Goal: Communication & Community: Share content

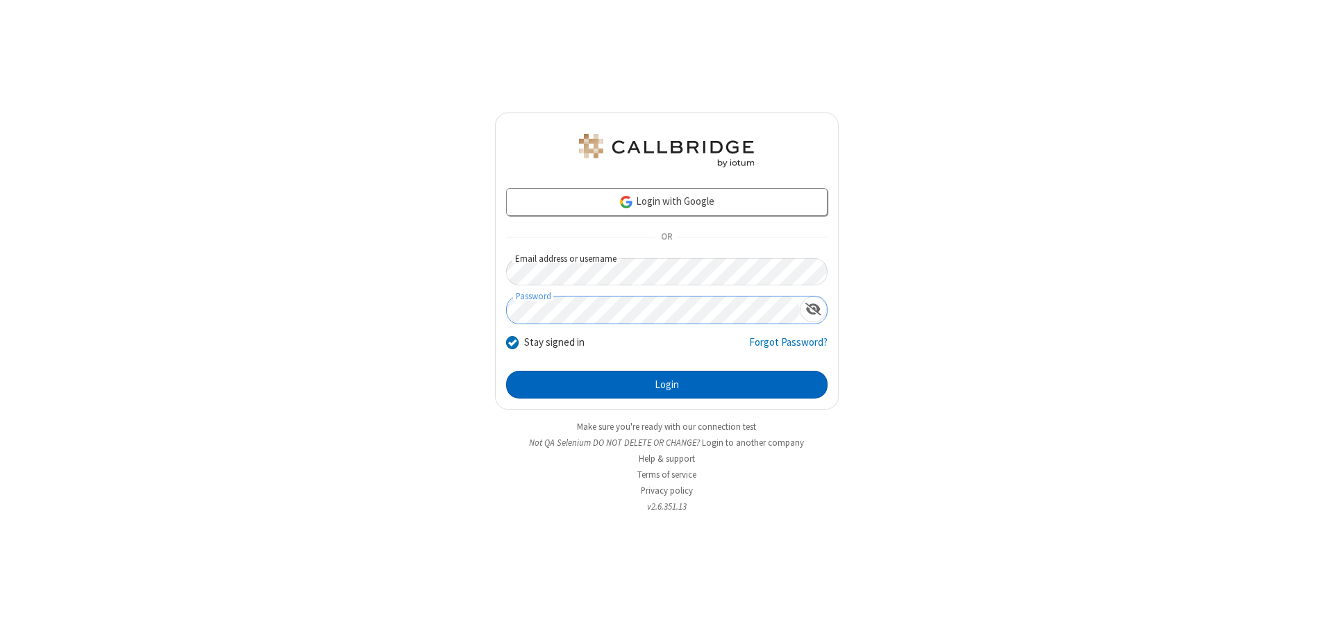
click at [667, 385] on button "Login" at bounding box center [667, 385] width 322 height 28
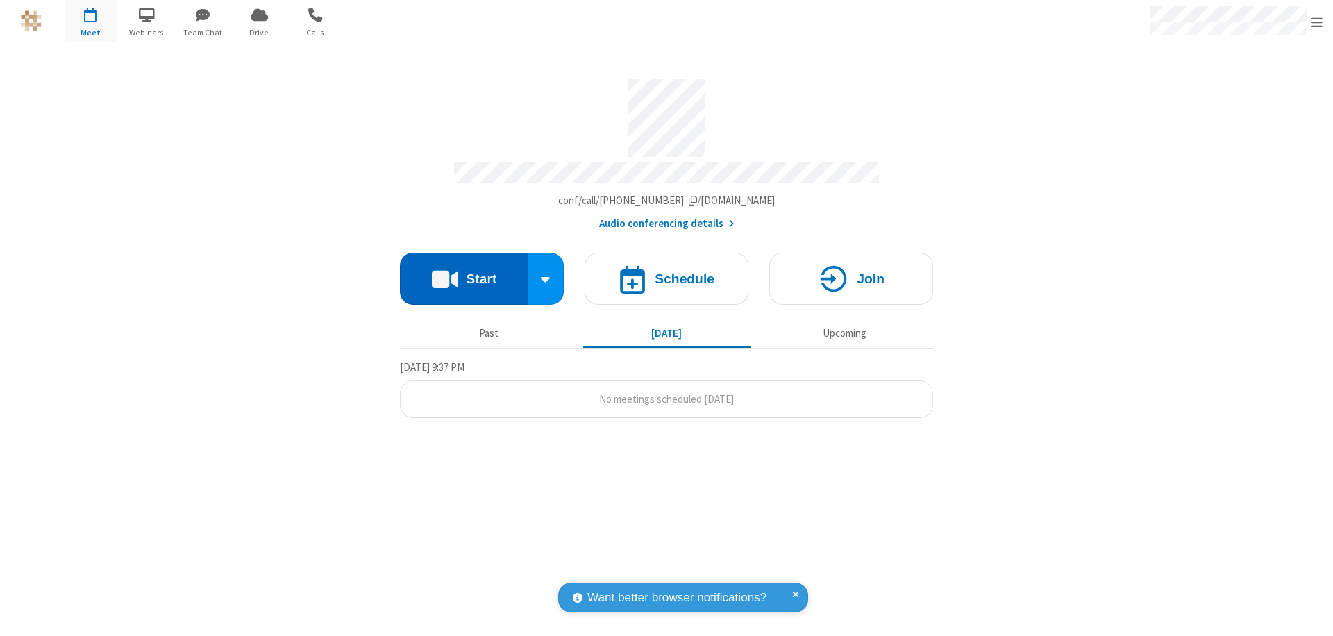
click at [464, 272] on button "Start" at bounding box center [464, 279] width 128 height 52
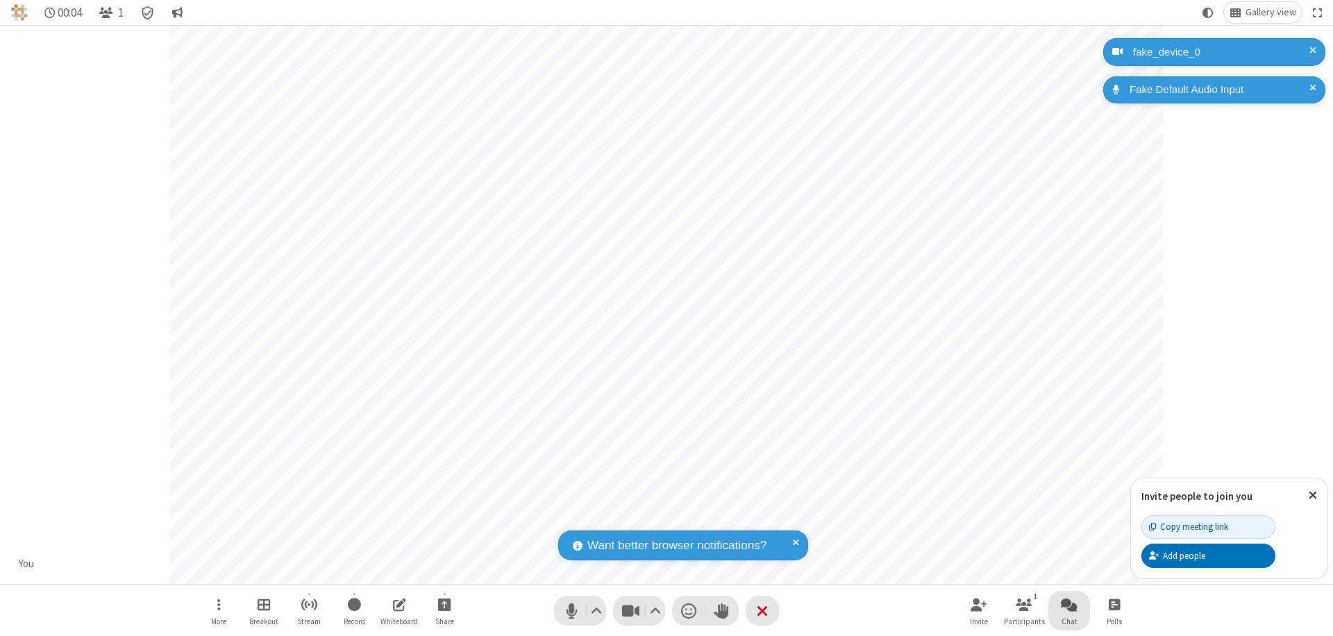
click at [1069, 604] on span "Open chat" at bounding box center [1069, 604] width 17 height 17
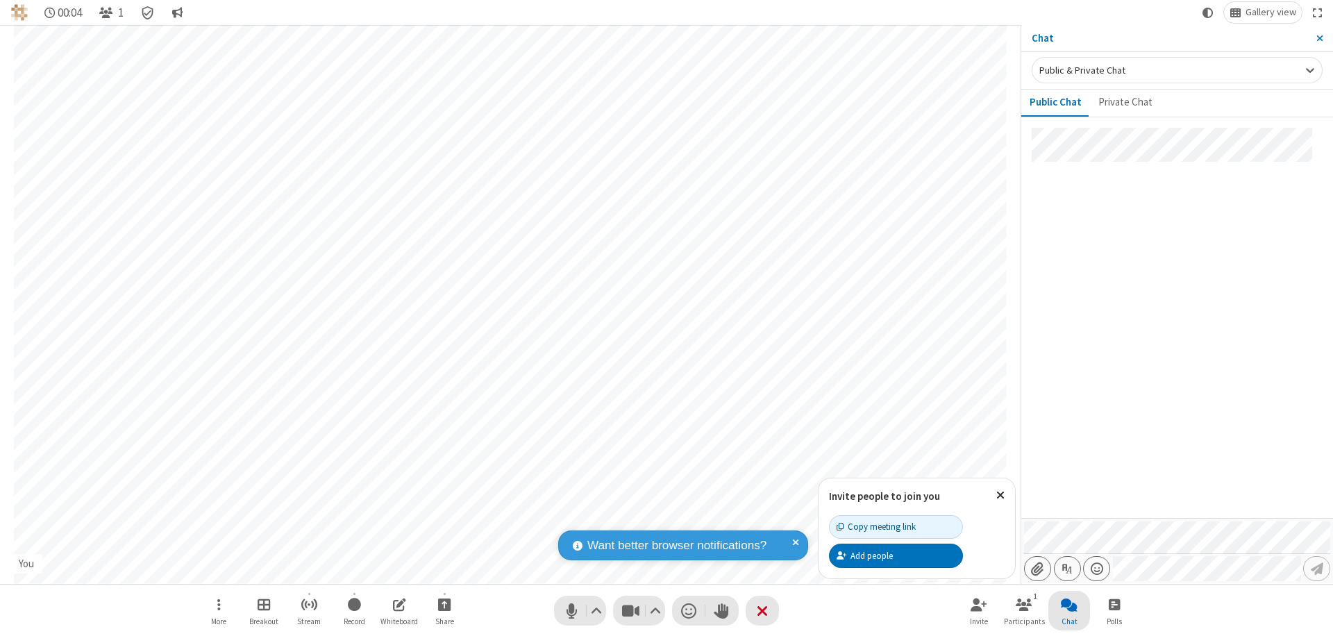
type input "C:\fakepath\doc_test.docx"
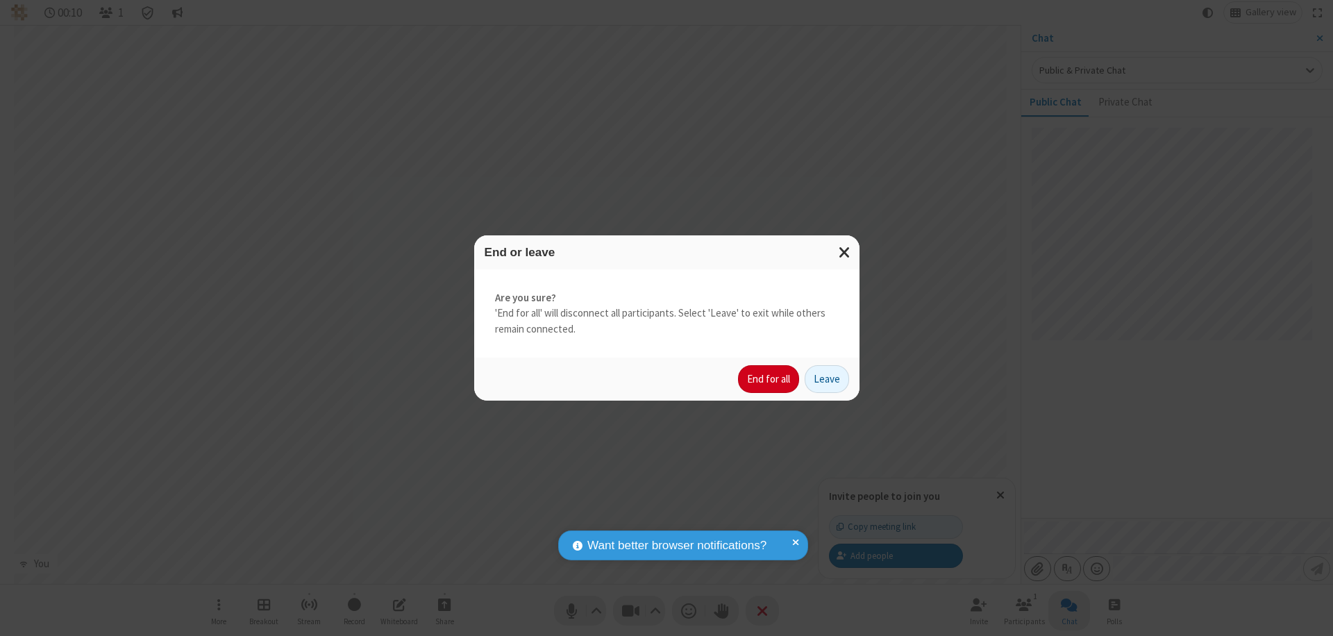
click at [769, 379] on button "End for all" at bounding box center [768, 379] width 61 height 28
